Goal: Find contact information: Find contact information

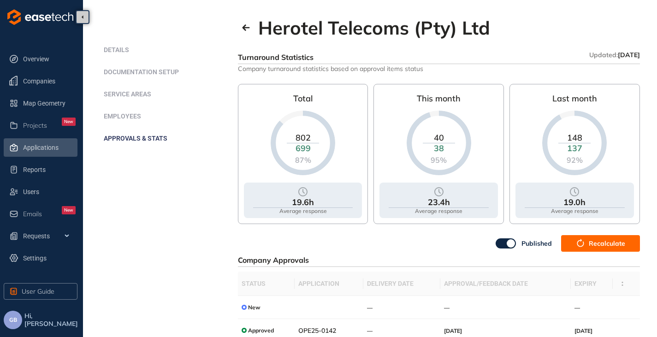
click at [32, 146] on span "Applications" at bounding box center [49, 147] width 53 height 18
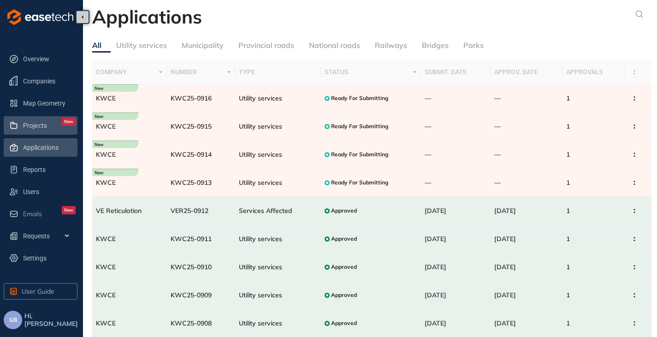
click at [35, 123] on span "Projects" at bounding box center [35, 126] width 24 height 8
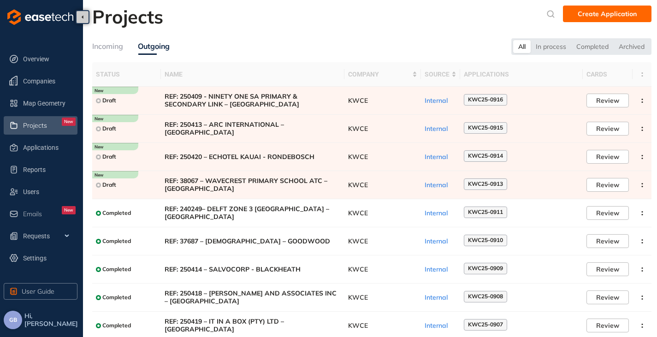
click at [8, 319] on button "GB" at bounding box center [13, 320] width 18 height 18
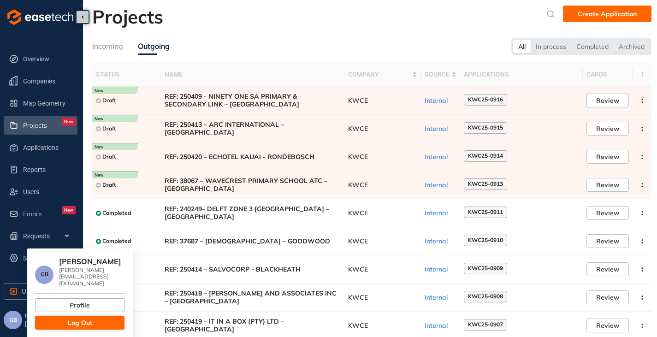
click at [62, 316] on button "Log Out" at bounding box center [79, 323] width 89 height 14
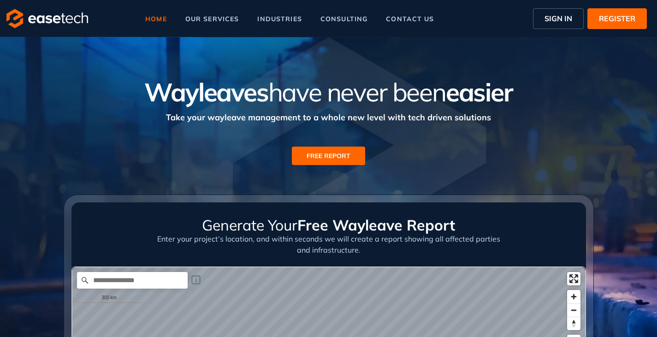
click at [560, 19] on span "SIGN IN" at bounding box center [558, 18] width 28 height 11
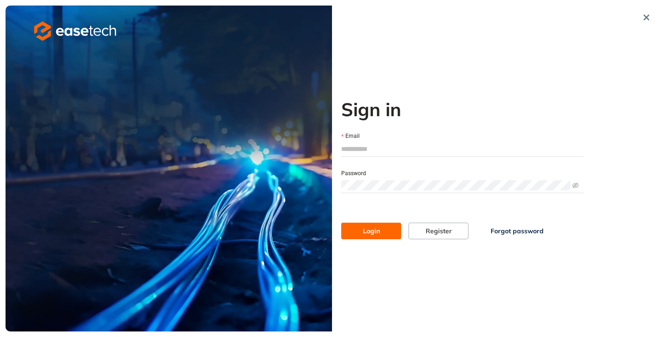
click at [376, 147] on input "Email" at bounding box center [462, 149] width 242 height 14
type input "**********"
click at [356, 223] on button "Login" at bounding box center [371, 231] width 60 height 17
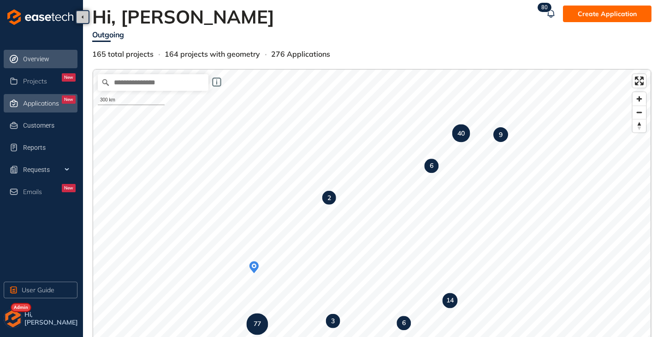
click at [52, 103] on span "Applications" at bounding box center [41, 104] width 36 height 8
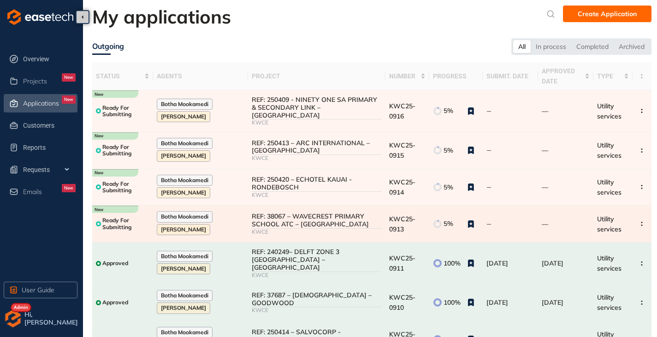
click at [300, 218] on div "REF: 38067 – WAVECREST PRIMARY SCHOOL ATC – [GEOGRAPHIC_DATA]" at bounding box center [317, 220] width 130 height 16
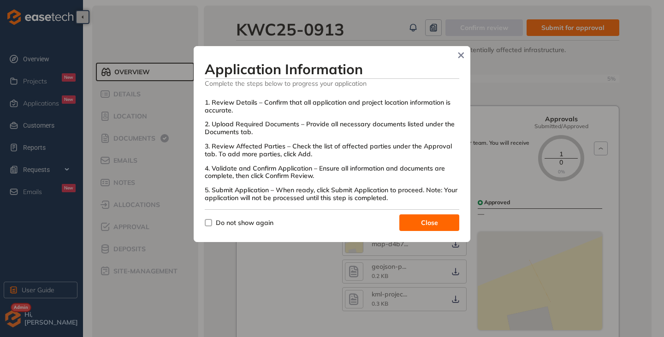
click at [206, 227] on label "Do not show again" at bounding box center [241, 223] width 72 height 10
click at [404, 226] on button "Close" at bounding box center [429, 222] width 60 height 17
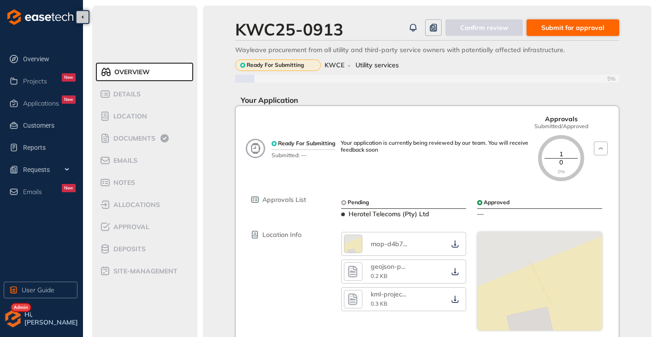
click at [553, 22] on button "Submit for approval" at bounding box center [572, 27] width 93 height 17
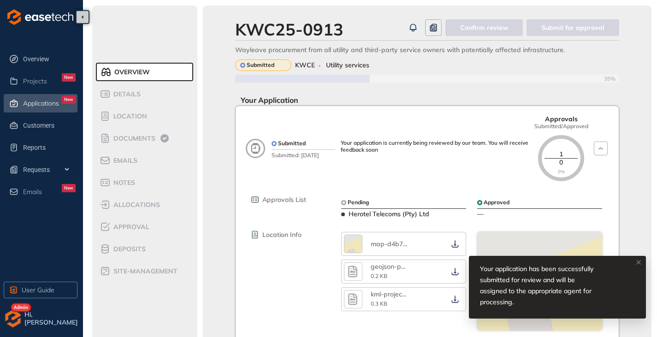
click at [24, 106] on span "Applications" at bounding box center [41, 104] width 36 height 8
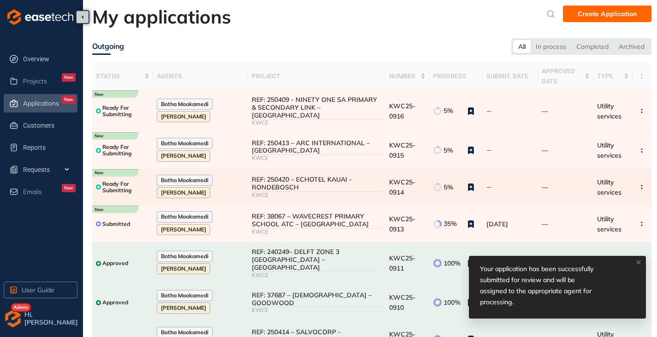
click at [298, 182] on div "REF: 250420 – ECHOTEL KAUAI - RONDEBOSCH" at bounding box center [317, 184] width 130 height 16
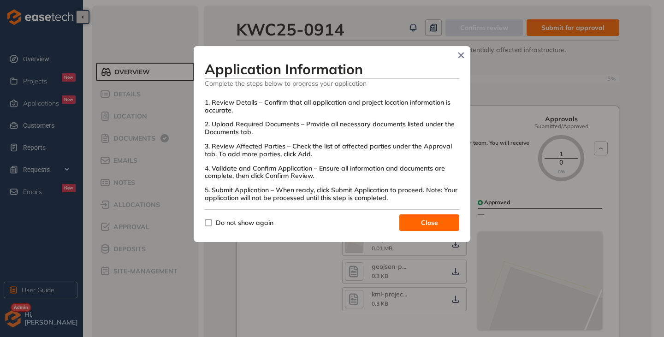
click at [212, 222] on span "Do not show again" at bounding box center [244, 223] width 65 height 10
click at [432, 224] on span "Close" at bounding box center [429, 223] width 17 height 10
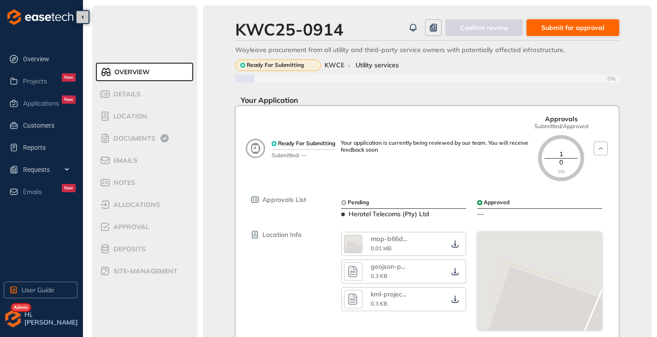
click at [566, 24] on span "Submit for approval" at bounding box center [572, 28] width 63 height 10
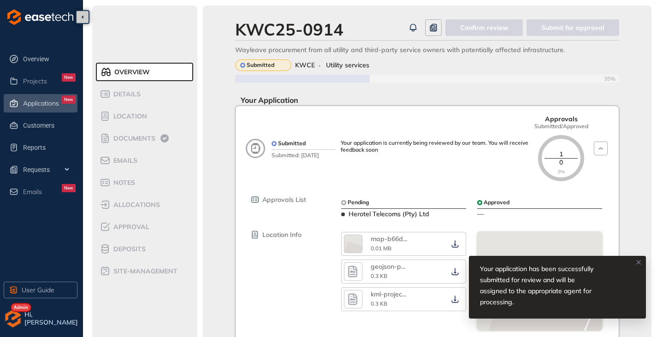
click at [30, 104] on span "Applications" at bounding box center [41, 104] width 36 height 8
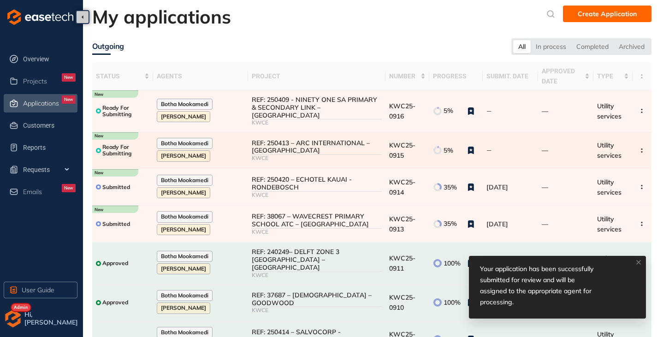
click at [323, 155] on div "KWCE" at bounding box center [317, 158] width 130 height 6
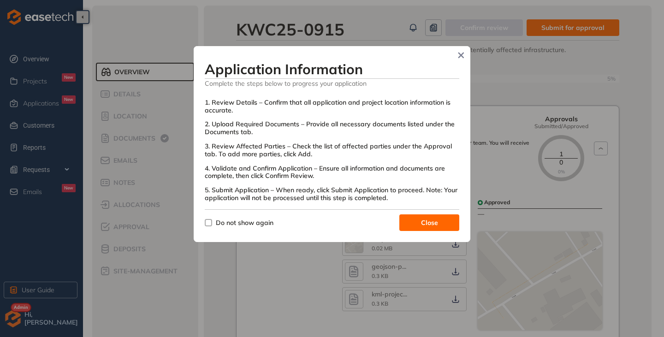
click at [216, 221] on span "Do not show again" at bounding box center [245, 222] width 58 height 8
click at [404, 225] on button "Close" at bounding box center [429, 222] width 60 height 17
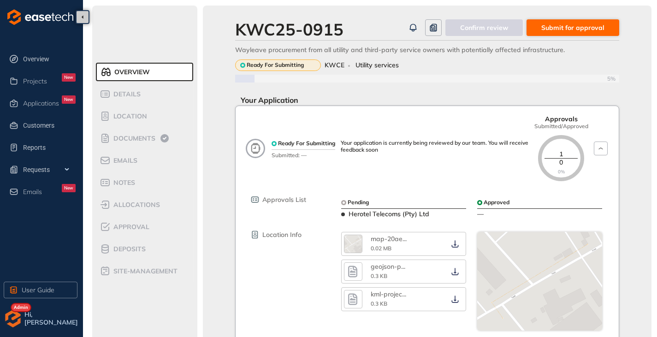
click at [557, 24] on span "Submit for approval" at bounding box center [572, 28] width 63 height 10
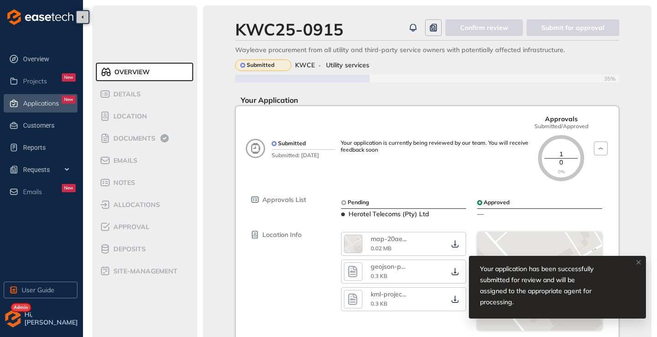
click at [28, 105] on span "Applications" at bounding box center [41, 104] width 36 height 8
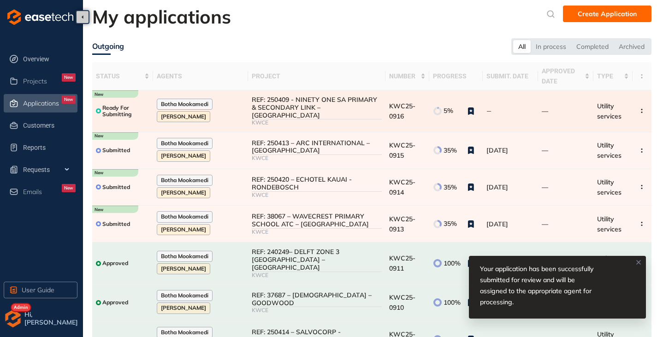
click at [341, 97] on div "REF: 250409 - NINETY ONE SA PRIMARY & SECONDARY LINK – [GEOGRAPHIC_DATA]" at bounding box center [317, 107] width 130 height 23
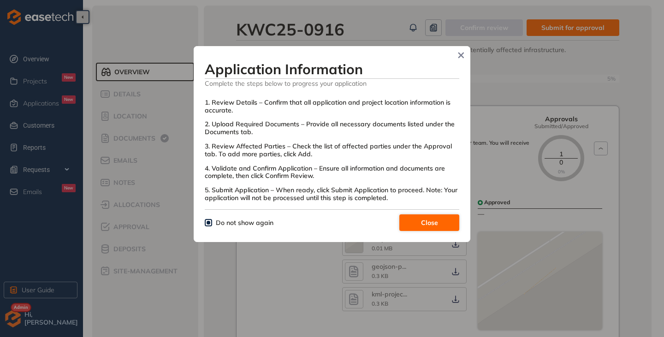
click at [435, 225] on span "Close" at bounding box center [429, 223] width 17 height 10
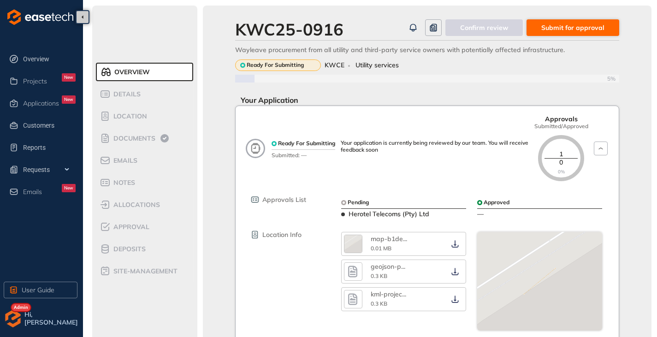
click at [553, 22] on button "Submit for approval" at bounding box center [572, 27] width 93 height 17
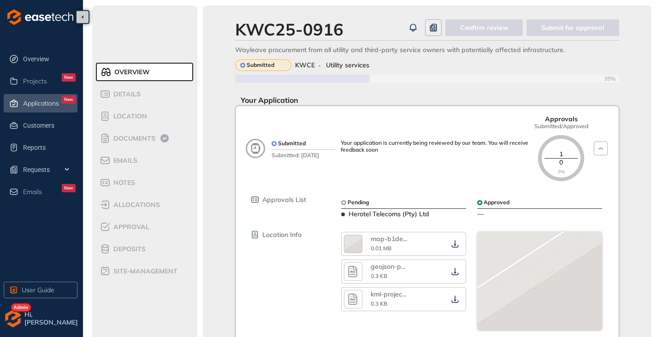
click at [49, 110] on div "Applications New" at bounding box center [49, 103] width 53 height 16
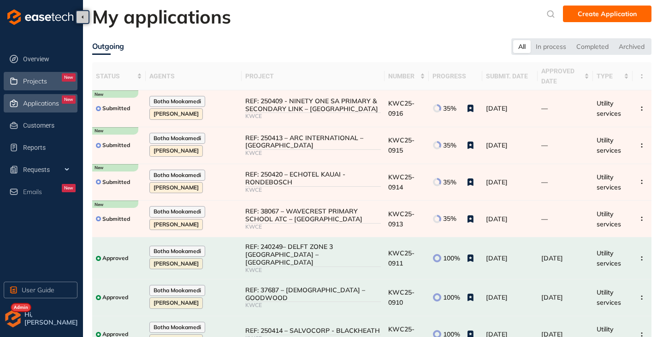
click at [23, 79] on span "Projects" at bounding box center [35, 81] width 24 height 8
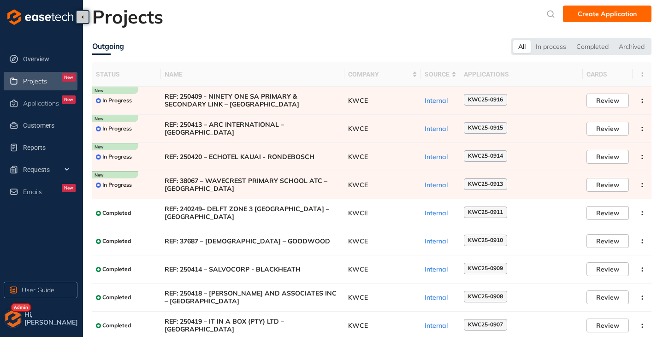
click at [10, 327] on img "button" at bounding box center [13, 318] width 18 height 18
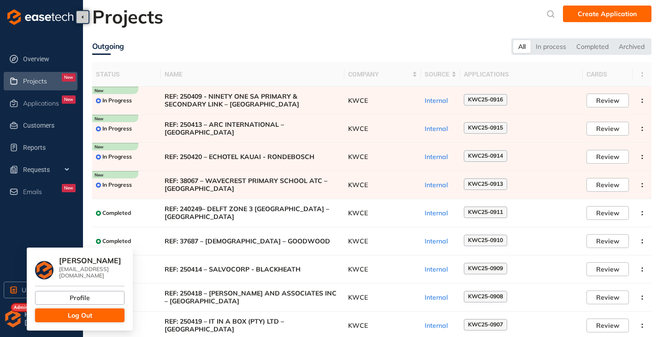
click at [51, 314] on button "Log Out" at bounding box center [79, 315] width 89 height 14
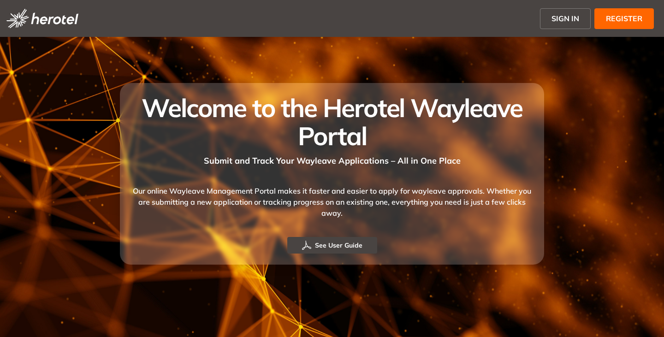
click at [558, 14] on span "SIGN IN" at bounding box center [565, 18] width 28 height 11
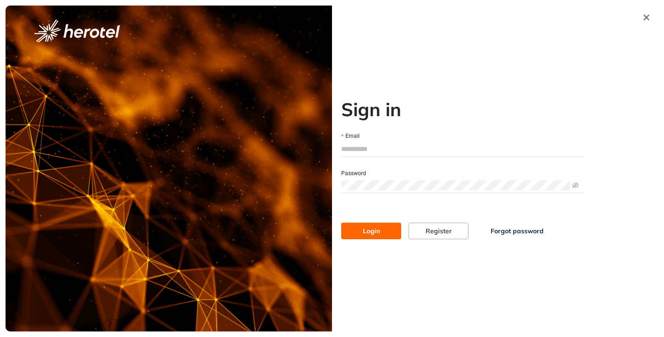
click at [362, 156] on form "Email Password Login Register Forgot password" at bounding box center [462, 179] width 242 height 119
click at [362, 153] on input "Email" at bounding box center [462, 149] width 242 height 14
type input "**********"
click at [341, 223] on button "Login" at bounding box center [371, 231] width 60 height 17
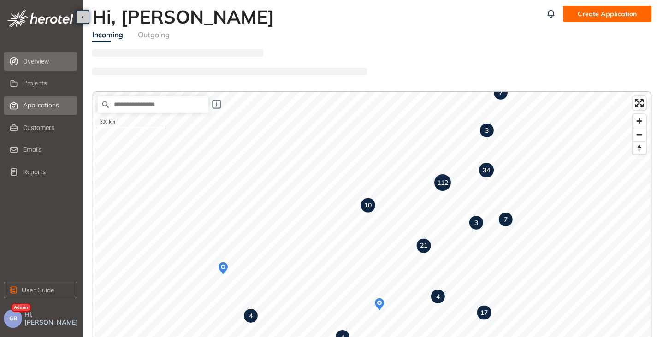
click at [27, 101] on span "Applications" at bounding box center [41, 105] width 36 height 8
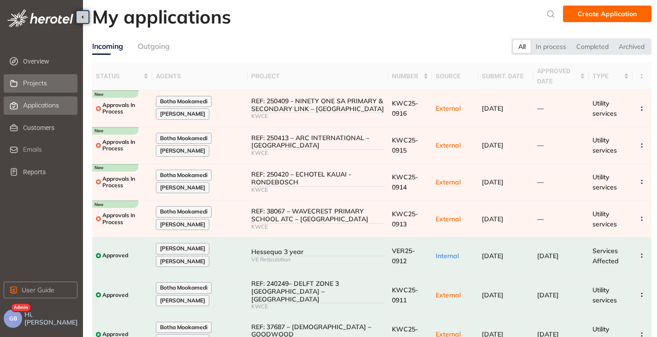
click at [47, 77] on div "Projects" at bounding box center [49, 84] width 53 height 16
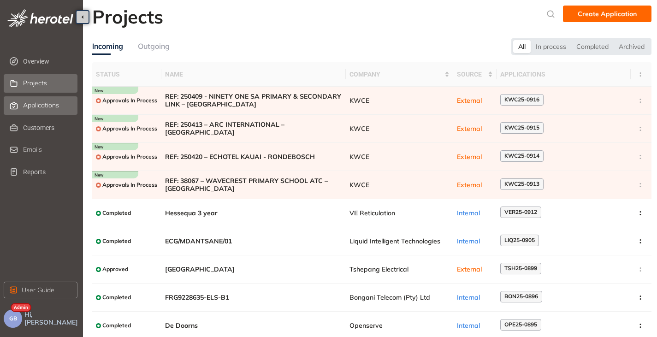
click at [30, 104] on span "Applications" at bounding box center [41, 105] width 36 height 8
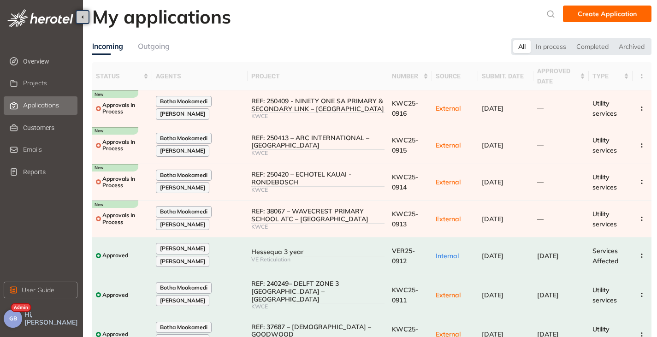
click at [11, 321] on span "GB" at bounding box center [13, 318] width 8 height 6
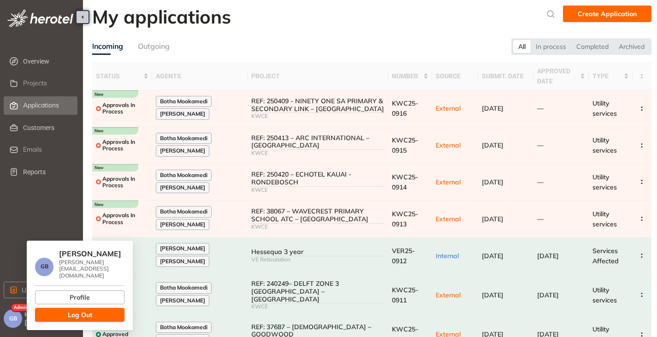
click at [66, 308] on button "Log Out" at bounding box center [79, 315] width 89 height 14
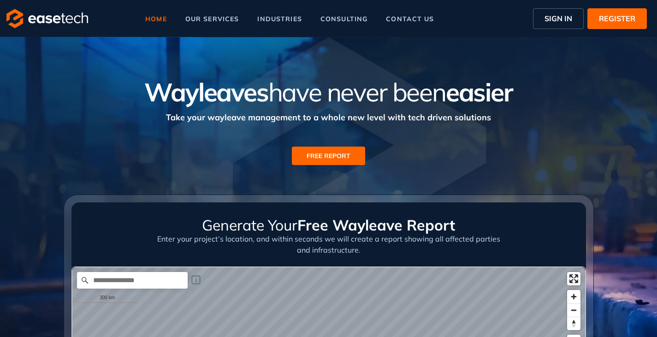
click at [576, 13] on button "SIGN IN" at bounding box center [558, 18] width 51 height 21
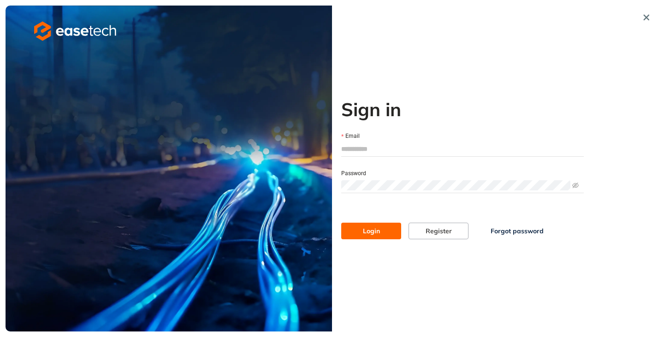
click at [384, 145] on input "Email" at bounding box center [462, 149] width 242 height 14
type input "**********"
click at [364, 229] on span "Login" at bounding box center [371, 231] width 17 height 10
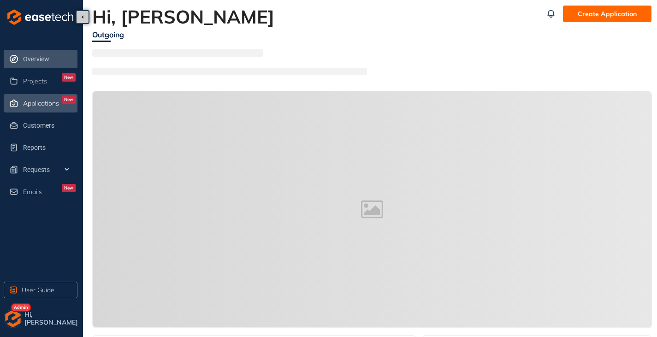
click at [37, 103] on span "Applications" at bounding box center [41, 104] width 36 height 8
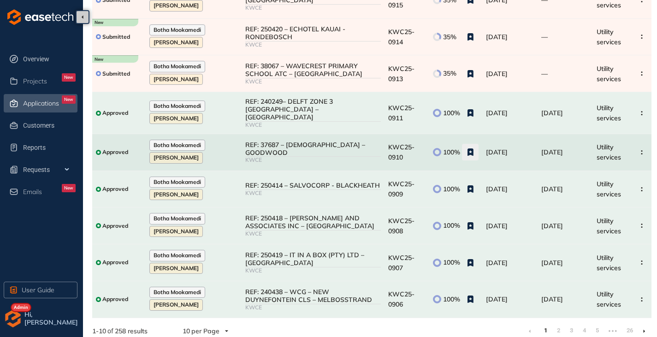
scroll to position [147, 0]
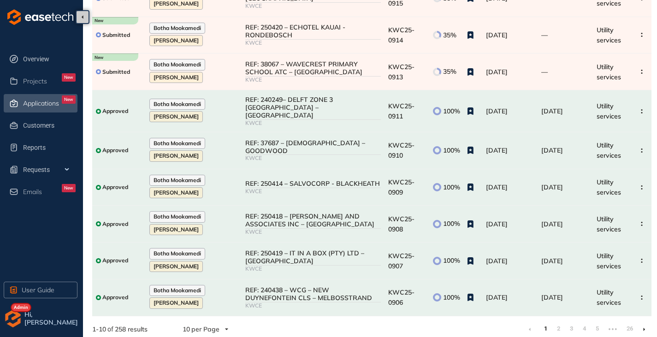
click at [645, 323] on li at bounding box center [643, 329] width 15 height 15
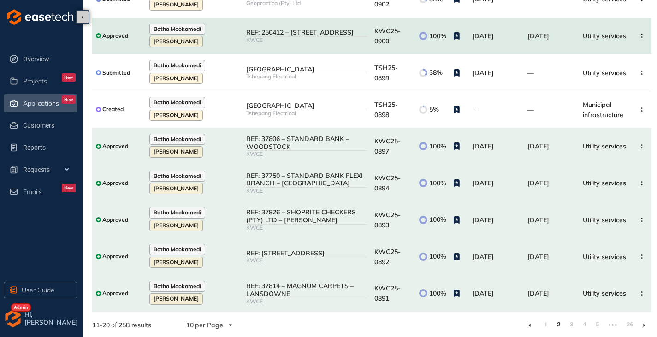
scroll to position [147, 0]
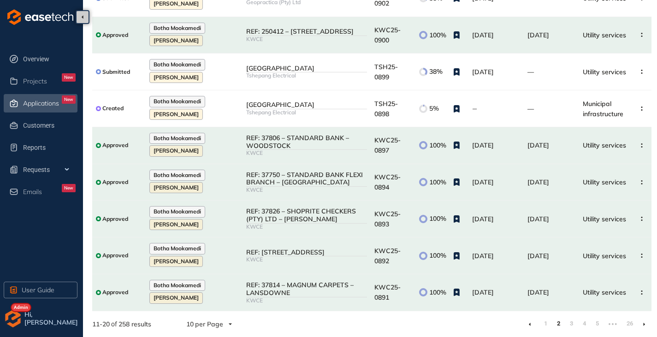
click at [641, 323] on li at bounding box center [643, 324] width 15 height 15
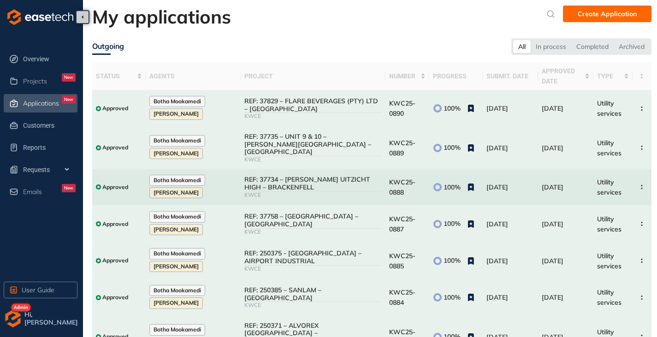
scroll to position [147, 0]
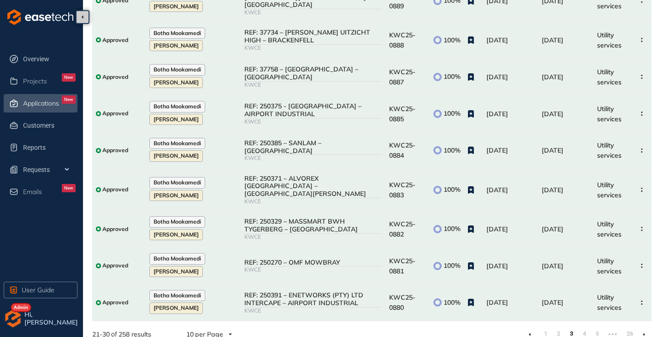
click at [646, 327] on li at bounding box center [643, 334] width 15 height 15
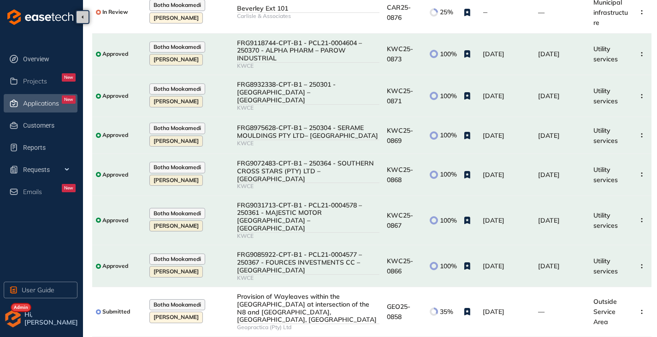
scroll to position [172, 0]
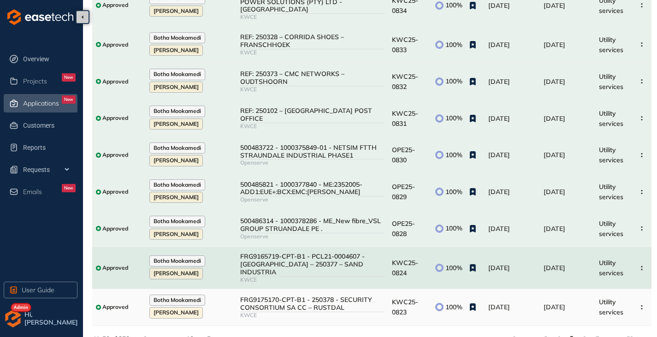
scroll to position [157, 0]
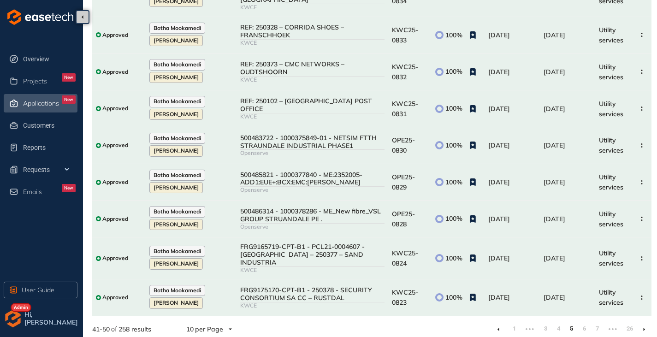
click at [645, 323] on li at bounding box center [643, 329] width 15 height 15
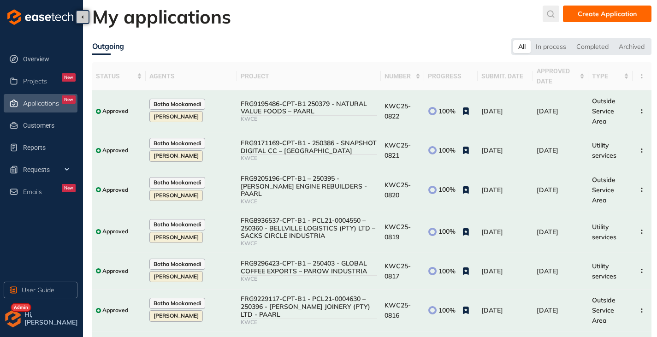
click at [552, 15] on icon "submit" at bounding box center [550, 14] width 9 height 8
click at [500, 18] on input "text" at bounding box center [482, 16] width 70 height 14
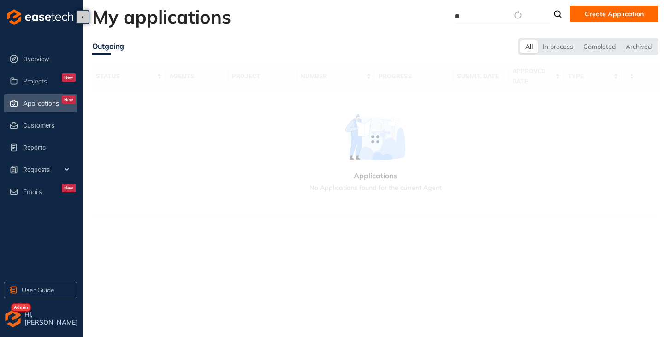
type input "*"
click at [24, 122] on span "Customers" at bounding box center [49, 125] width 53 height 18
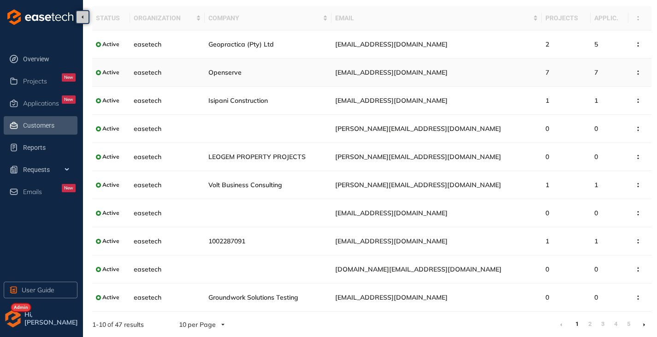
scroll to position [33, 0]
click at [643, 324] on icon at bounding box center [644, 324] width 2 height 4
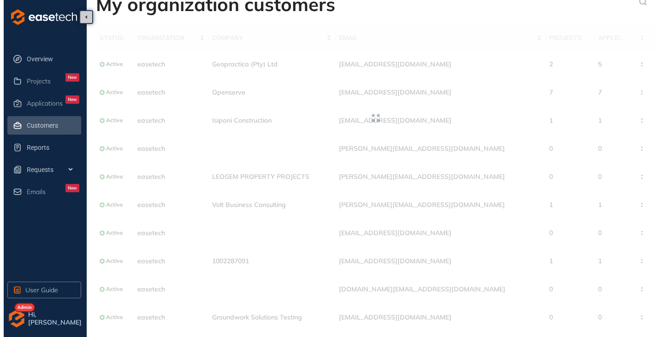
scroll to position [33, 0]
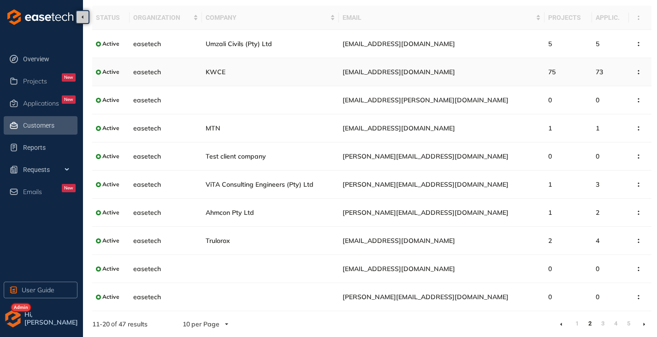
click at [400, 73] on span "[EMAIL_ADDRESS][DOMAIN_NAME]" at bounding box center [398, 72] width 112 height 8
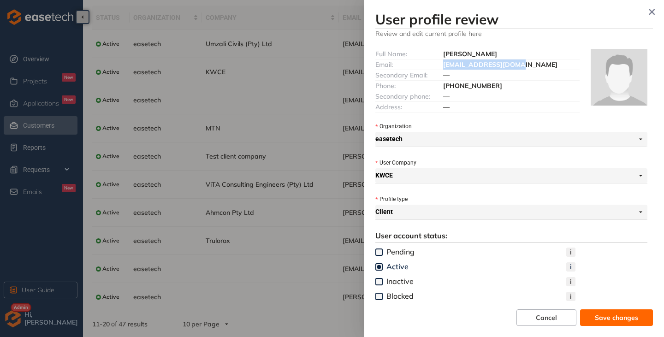
drag, startPoint x: 517, startPoint y: 64, endPoint x: 439, endPoint y: 67, distance: 78.9
click at [439, 67] on div "Email: [EMAIL_ADDRESS][DOMAIN_NAME]" at bounding box center [477, 64] width 204 height 11
copy div "[EMAIL_ADDRESS][DOMAIN_NAME]"
